Goal: Information Seeking & Learning: Learn about a topic

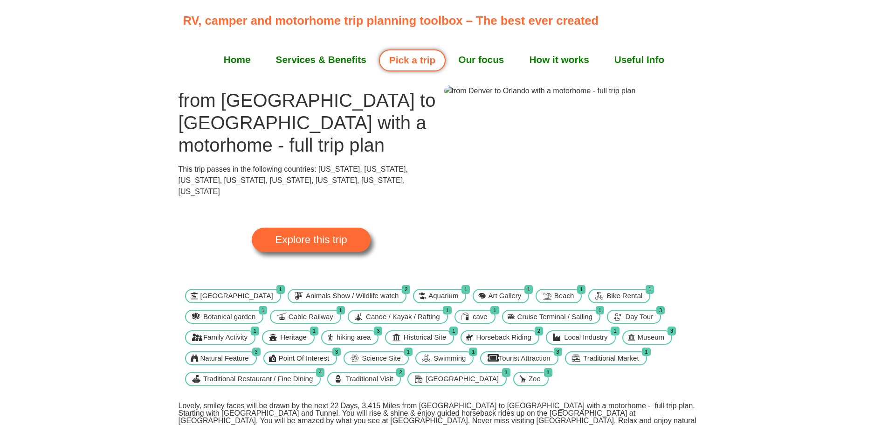
click at [413, 59] on link "Pick a trip" at bounding box center [412, 60] width 67 height 22
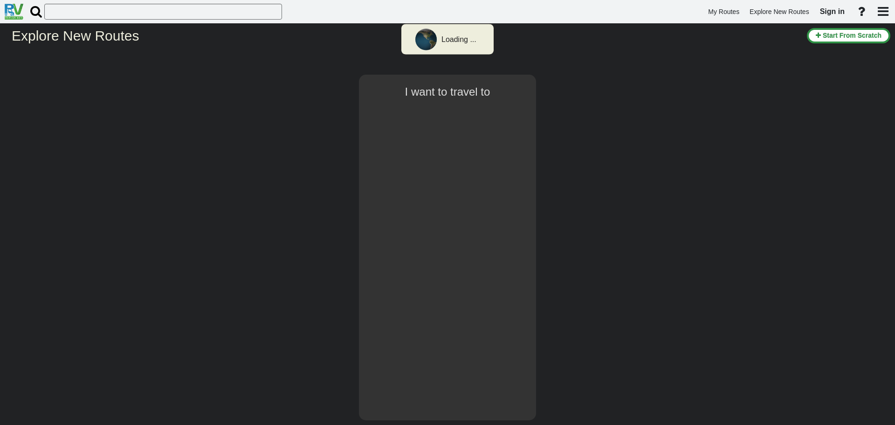
select select "number:2"
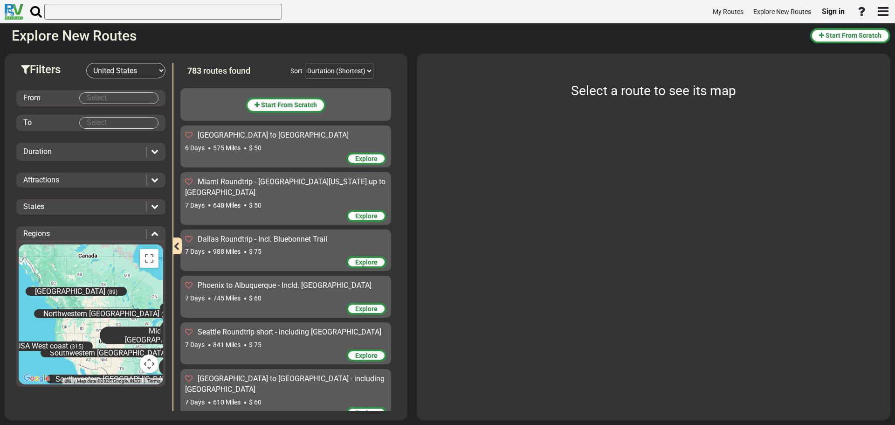
click at [127, 96] on body "My Routes Explore New Routes Sign in ×" at bounding box center [447, 212] width 895 height 425
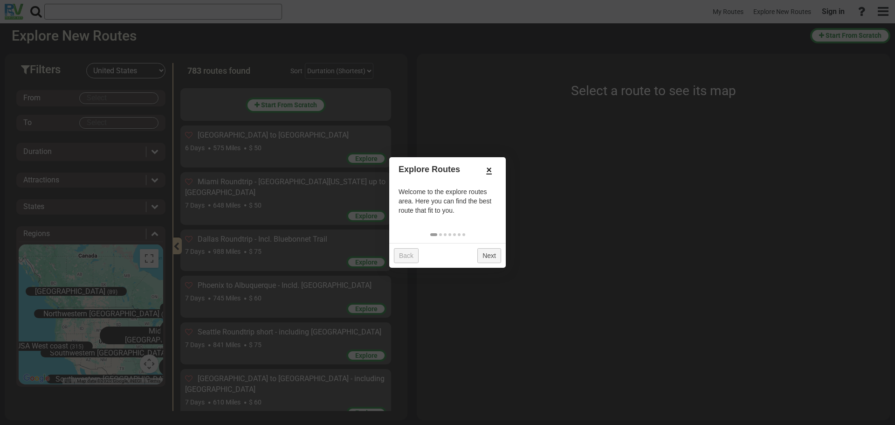
click at [487, 169] on link "×" at bounding box center [488, 170] width 15 height 16
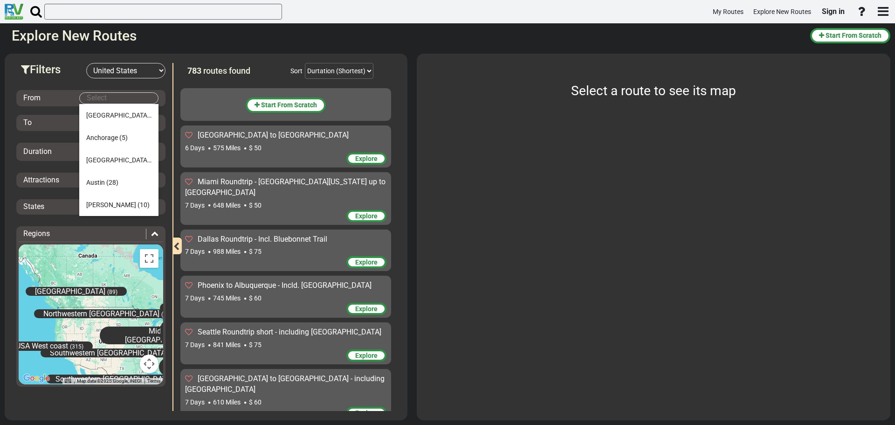
click at [118, 97] on body "My Routes Explore New Routes Sign in ×" at bounding box center [447, 212] width 895 height 425
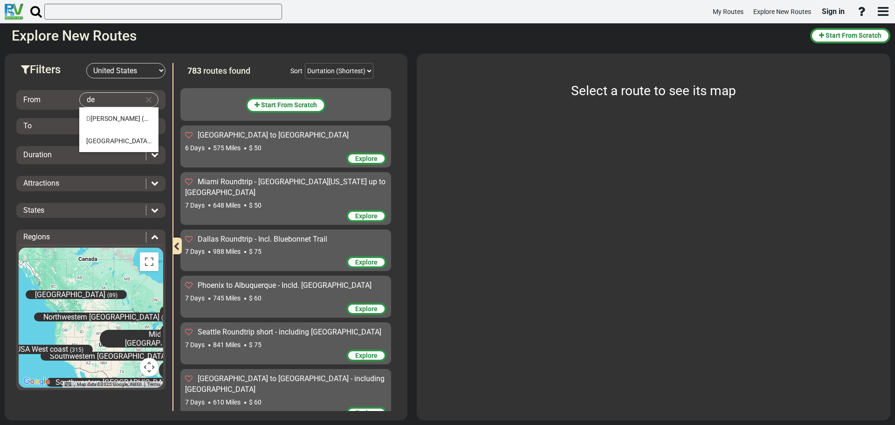
type input "d"
type input "l"
click at [123, 118] on li "Denver (38)" at bounding box center [118, 118] width 79 height 22
type input "Denver"
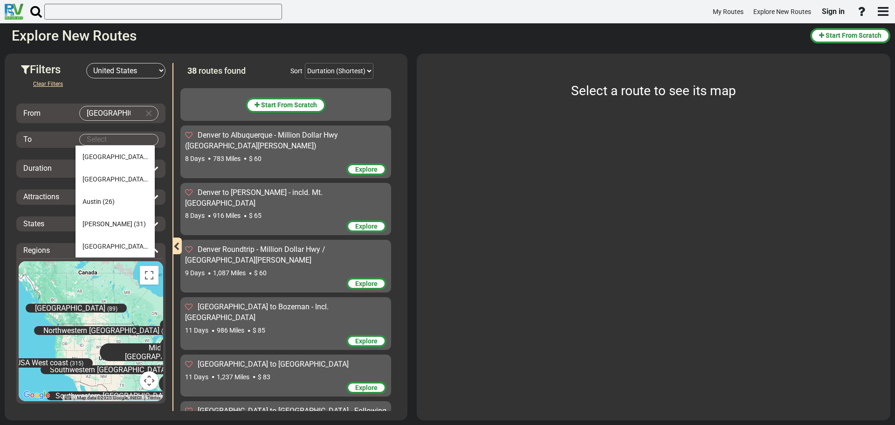
click at [98, 144] on body "My Routes Explore New Routes Sign in ×" at bounding box center [447, 212] width 895 height 425
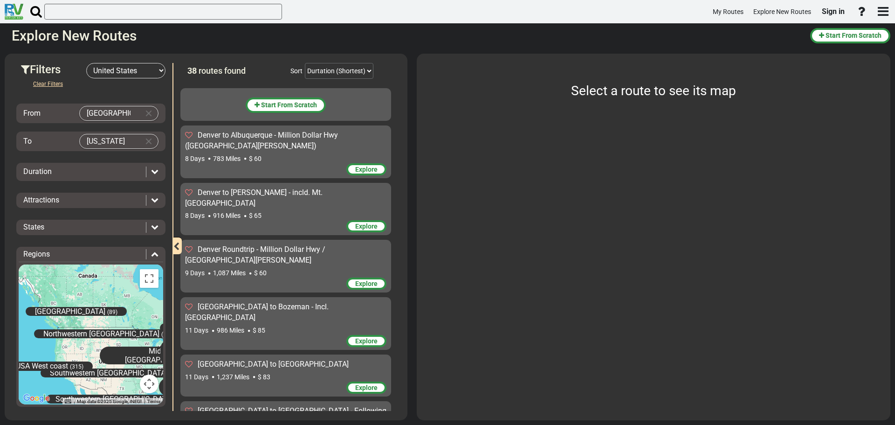
drag, startPoint x: 91, startPoint y: 140, endPoint x: 80, endPoint y: 137, distance: 12.1
click at [107, 140] on body "My Routes Explore New Routes Sign in ×" at bounding box center [447, 212] width 895 height 425
type input "f"
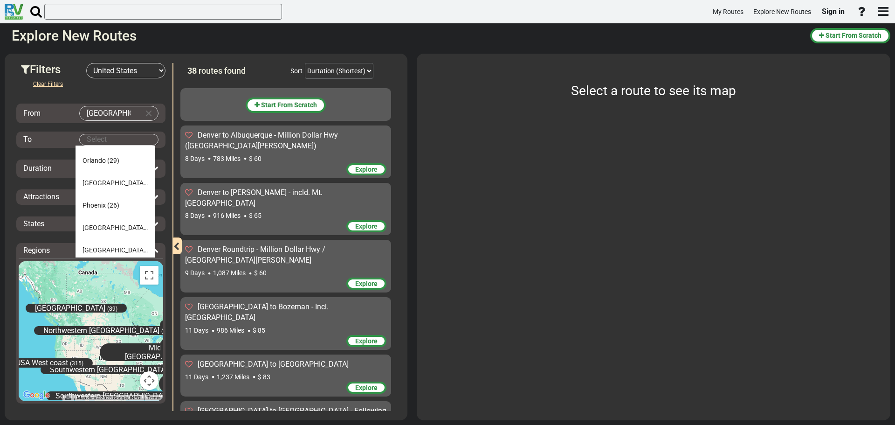
scroll to position [306, 0]
click at [112, 252] on span "(29)" at bounding box center [113, 253] width 12 height 7
type input "Orlando"
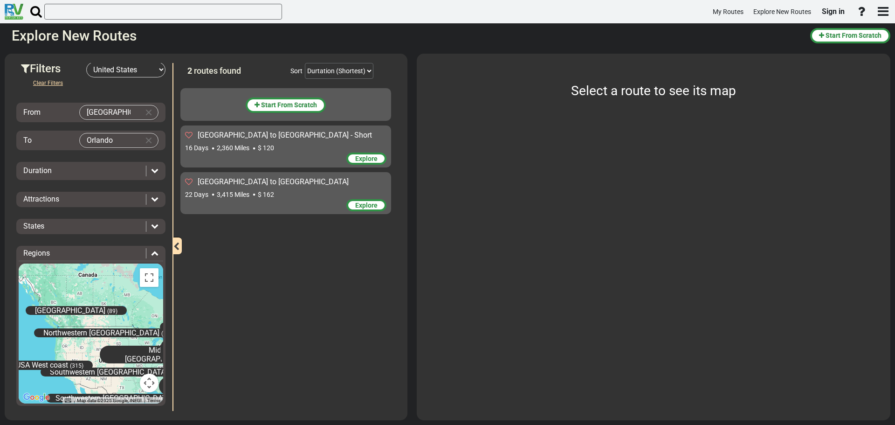
scroll to position [0, 0]
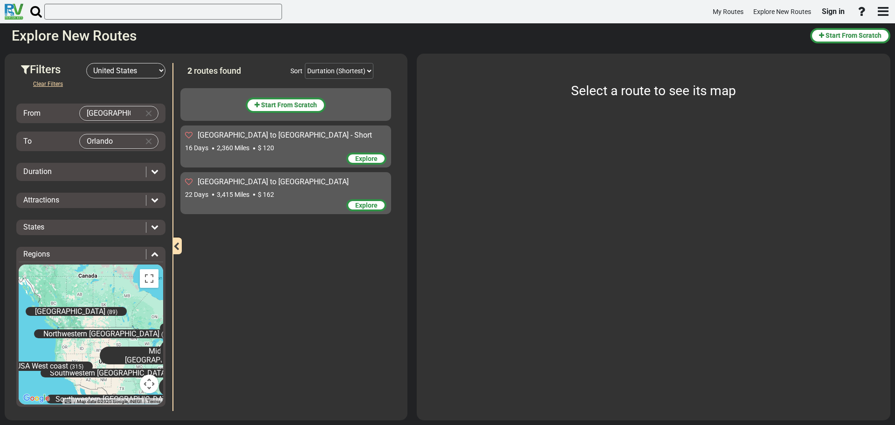
click at [374, 158] on span "Explore" at bounding box center [366, 158] width 22 height 7
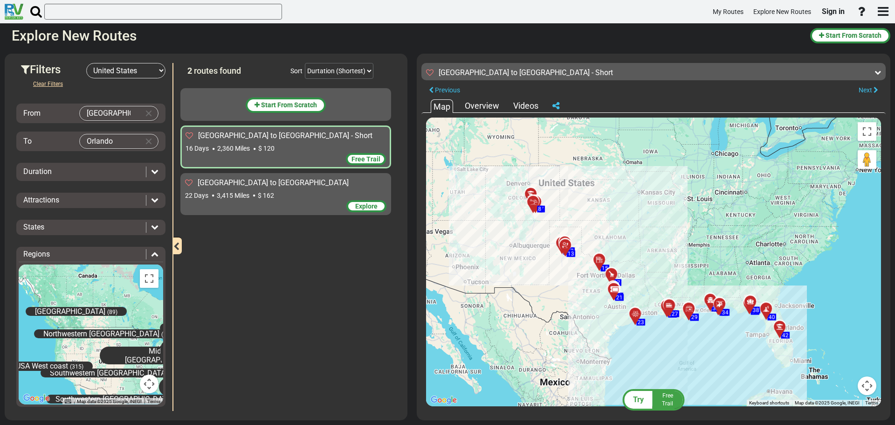
click at [365, 206] on span "Explore" at bounding box center [366, 205] width 22 height 7
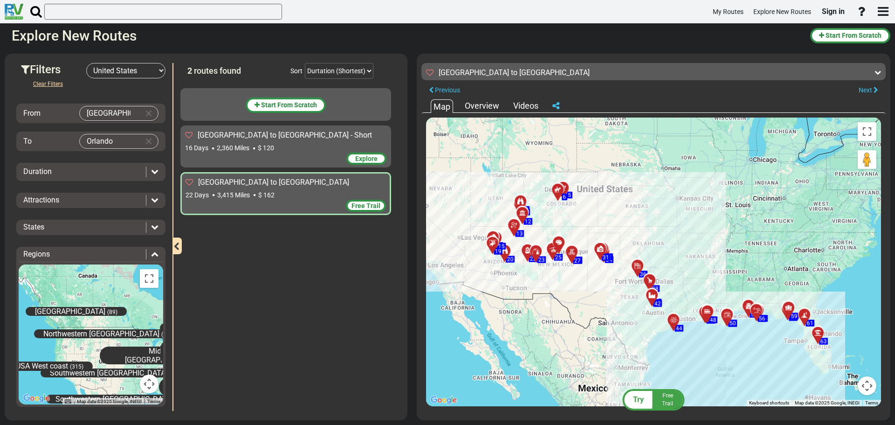
click at [369, 158] on span "Explore" at bounding box center [366, 158] width 22 height 7
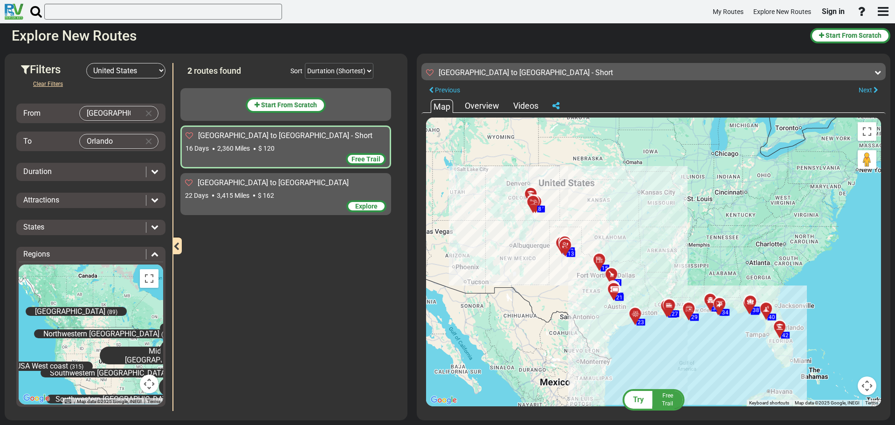
click at [684, 200] on div "To activate drag with keyboard, press Alt + Enter. Once in keyboard drag state,…" at bounding box center [653, 261] width 455 height 289
click at [129, 140] on input "Orlando" at bounding box center [110, 141] width 60 height 14
click at [51, 141] on div "To" at bounding box center [51, 141] width 56 height 11
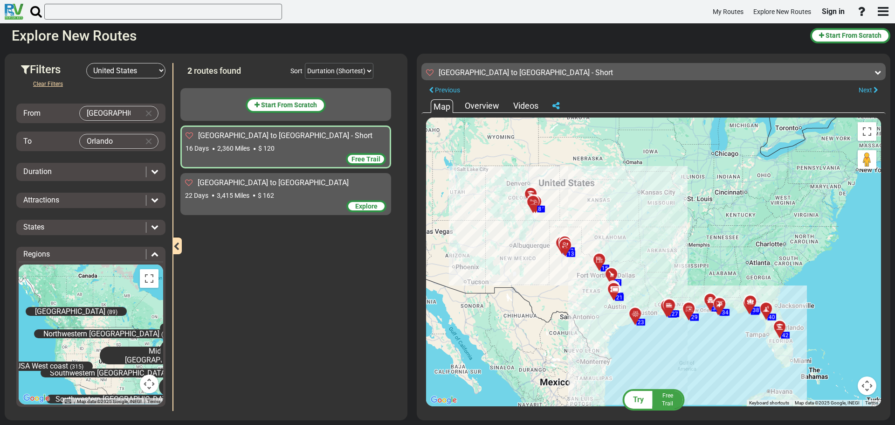
click at [151, 227] on icon at bounding box center [154, 226] width 7 height 7
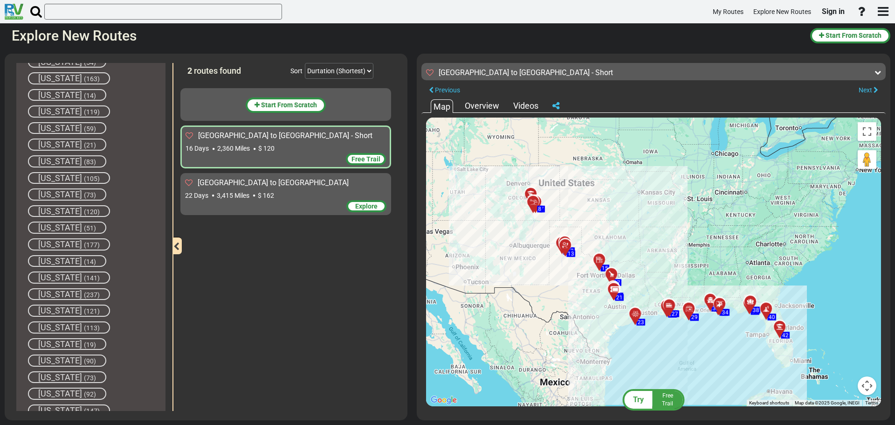
scroll to position [373, 0]
click at [64, 112] on span "Kansas" at bounding box center [60, 110] width 44 height 10
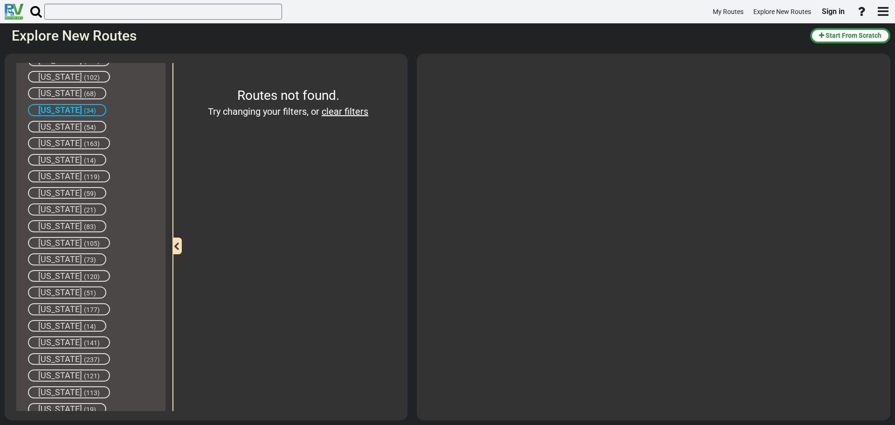
click at [342, 133] on div "Routes not found. Try changing your filters, or clear filters" at bounding box center [287, 237] width 215 height 348
click at [342, 110] on link "clear filters" at bounding box center [345, 111] width 47 height 11
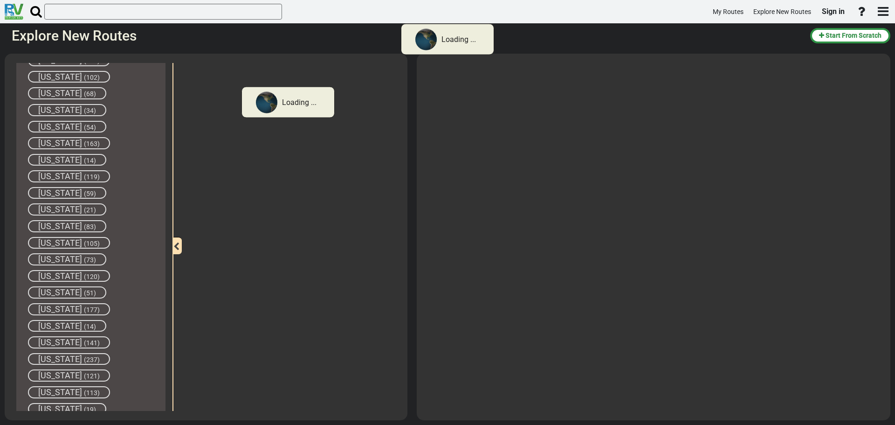
scroll to position [353, 0]
